Goal: Information Seeking & Learning: Learn about a topic

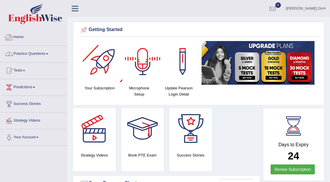
click at [39, 55] on link "Practice Questions" at bounding box center [33, 53] width 67 height 15
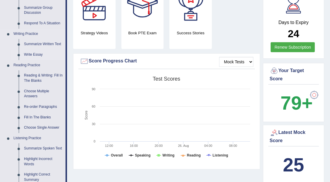
scroll to position [117, 0]
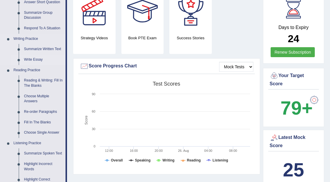
click at [44, 61] on link "Write Essay" at bounding box center [43, 59] width 44 height 11
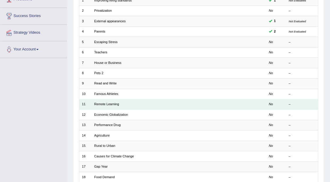
scroll to position [19, 0]
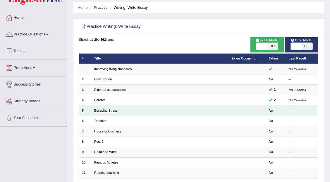
click at [105, 109] on link "Escaping Stress" at bounding box center [105, 110] width 23 height 4
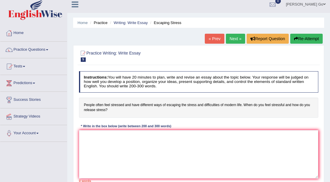
scroll to position [39, 0]
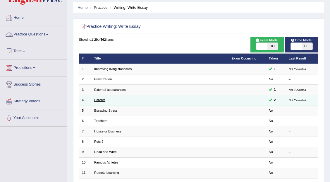
click at [97, 99] on link "Parents" at bounding box center [99, 100] width 11 height 4
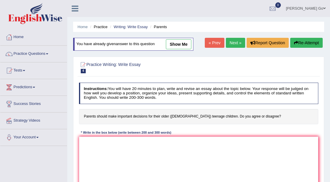
click at [182, 43] on link "show me" at bounding box center [178, 44] width 25 height 10
type textarea "The increasing influence of Parents on our lives has ignited numerous discussio…"
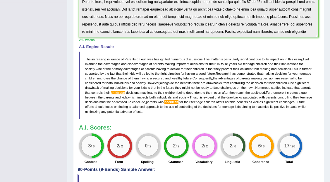
scroll to position [156, 0]
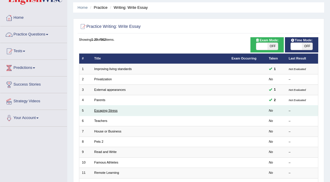
click at [113, 108] on link "Escaping Stress" at bounding box center [105, 110] width 23 height 4
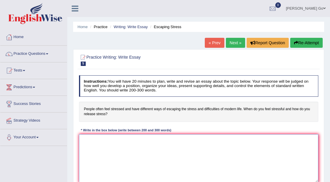
click at [132, 150] on textarea at bounding box center [198, 158] width 239 height 48
click at [30, 36] on link "Home" at bounding box center [33, 36] width 67 height 15
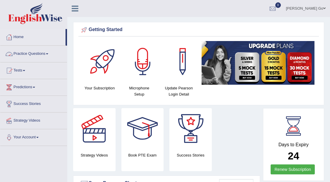
click at [41, 54] on link "Practice Questions" at bounding box center [33, 53] width 67 height 15
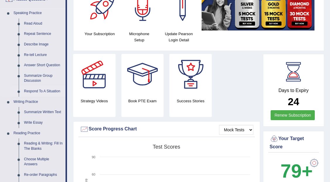
scroll to position [58, 0]
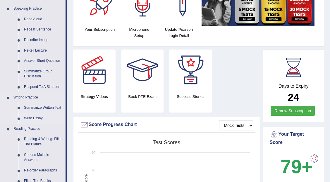
click at [36, 118] on link "Write Essay" at bounding box center [43, 118] width 44 height 11
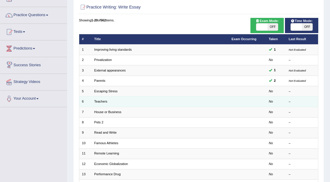
scroll to position [39, 0]
